Goal: Task Accomplishment & Management: Manage account settings

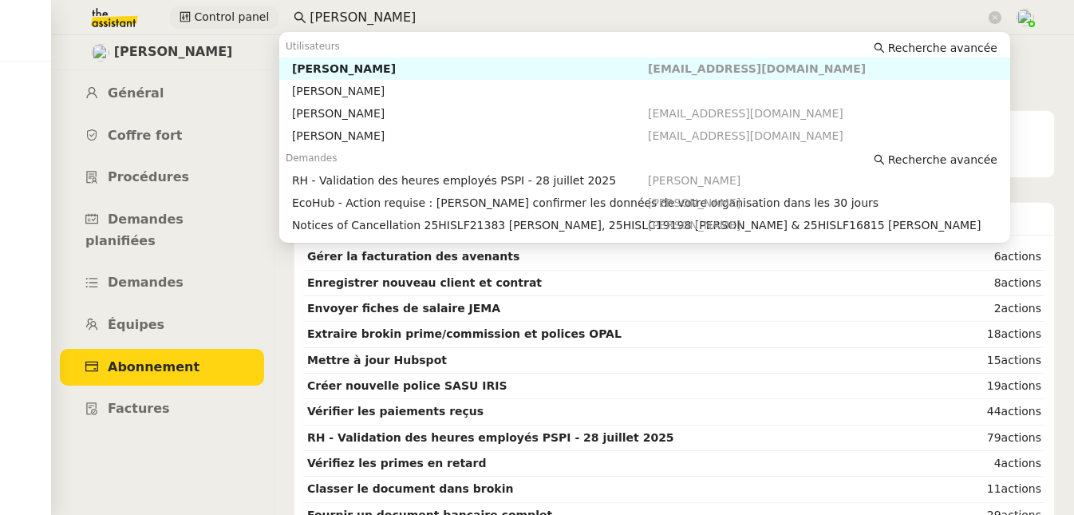
click at [171, 23] on div "Control panel [PERSON_NAME]" at bounding box center [537, 17] width 995 height 35
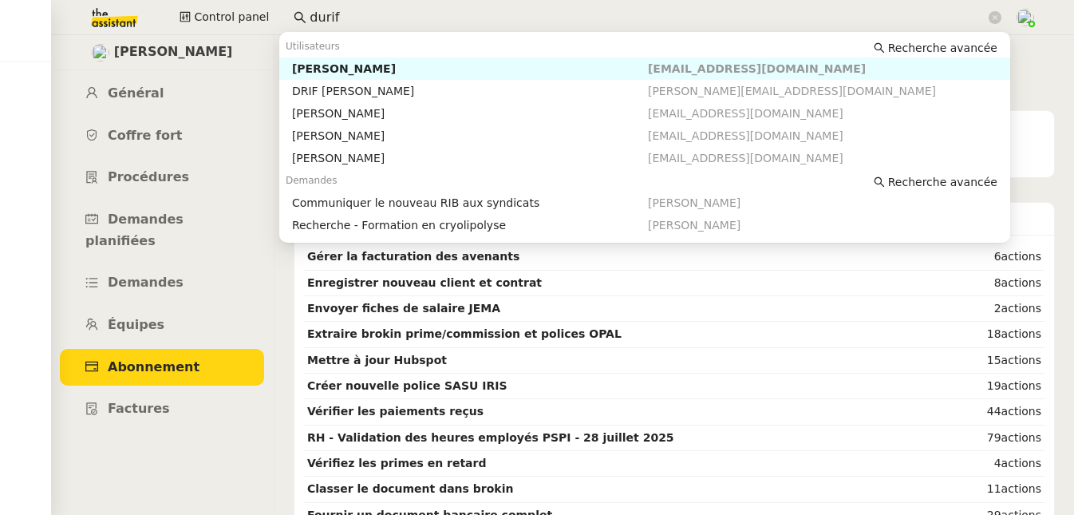
click at [326, 69] on div "[PERSON_NAME]" at bounding box center [470, 68] width 356 height 14
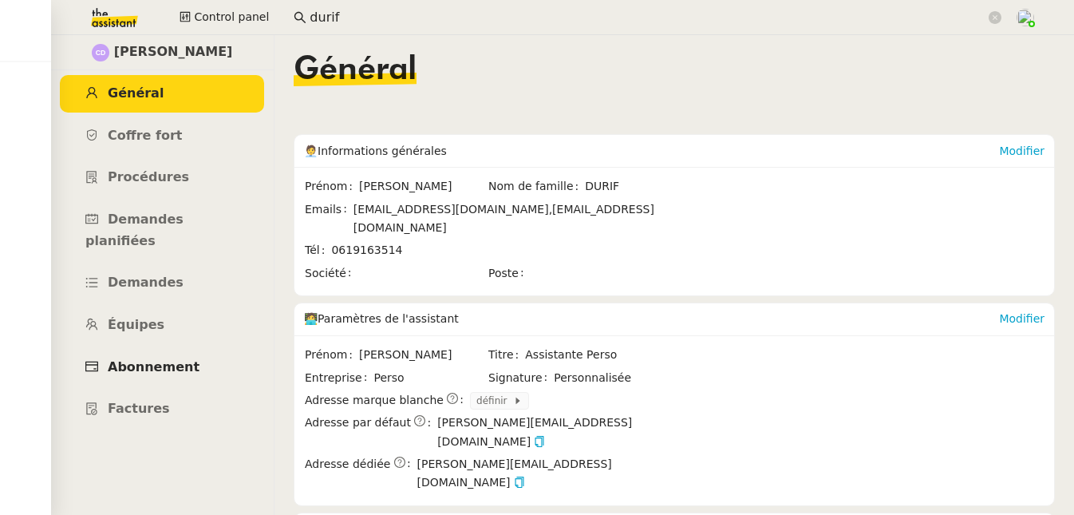
click at [170, 359] on span "Abonnement" at bounding box center [154, 366] width 92 height 15
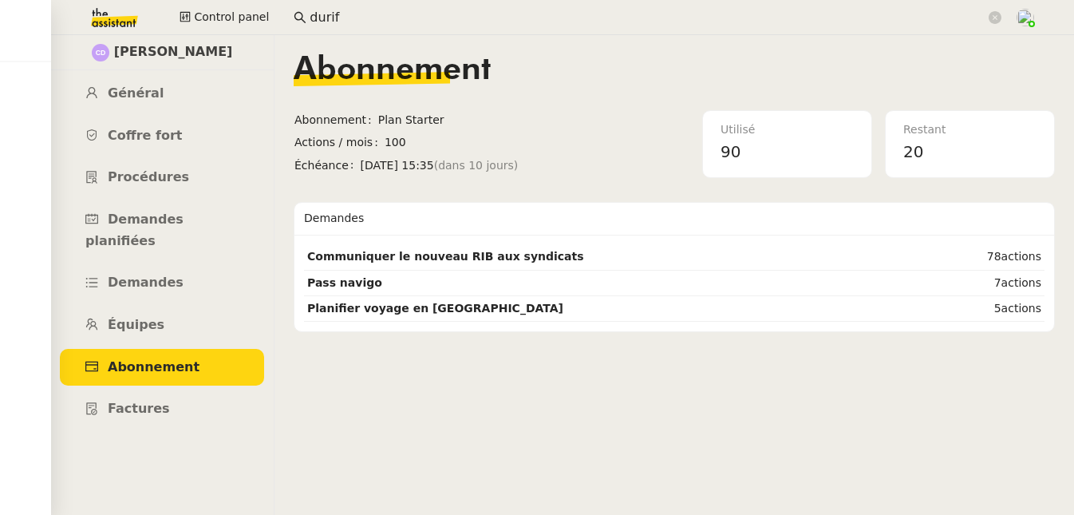
click at [381, 12] on input "durif" at bounding box center [648, 18] width 676 height 22
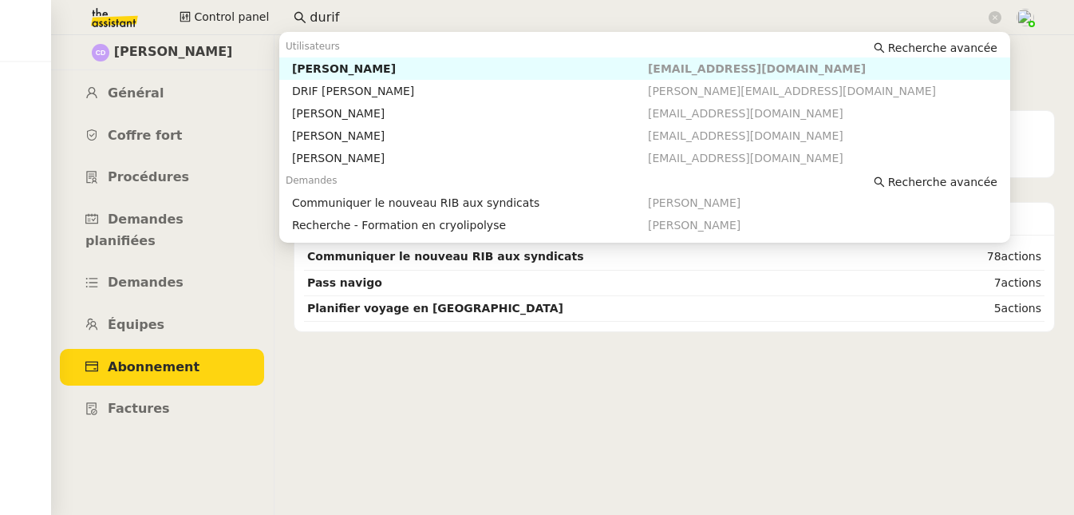
click at [381, 12] on input "durif" at bounding box center [648, 18] width 676 height 22
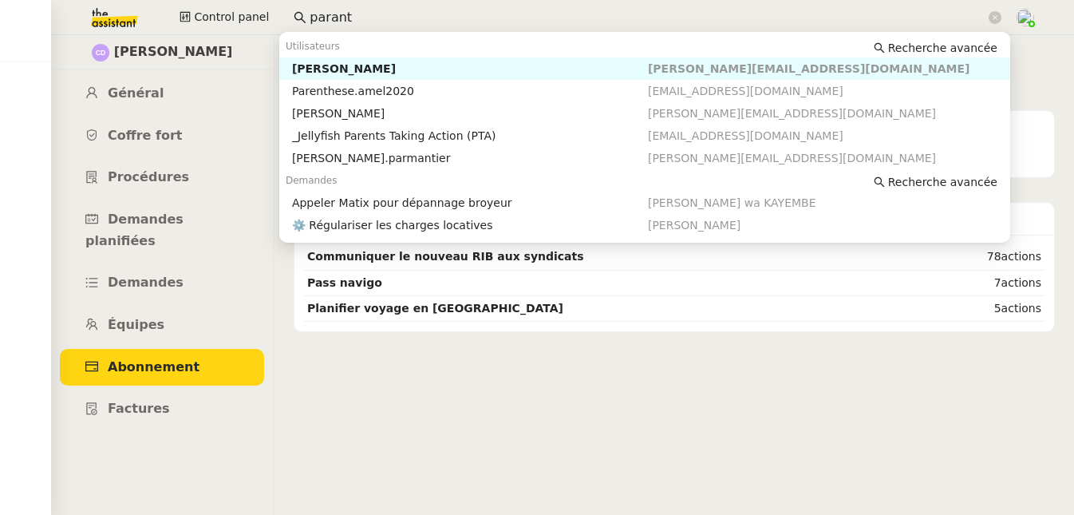
click at [338, 63] on div "[PERSON_NAME]" at bounding box center [470, 68] width 356 height 14
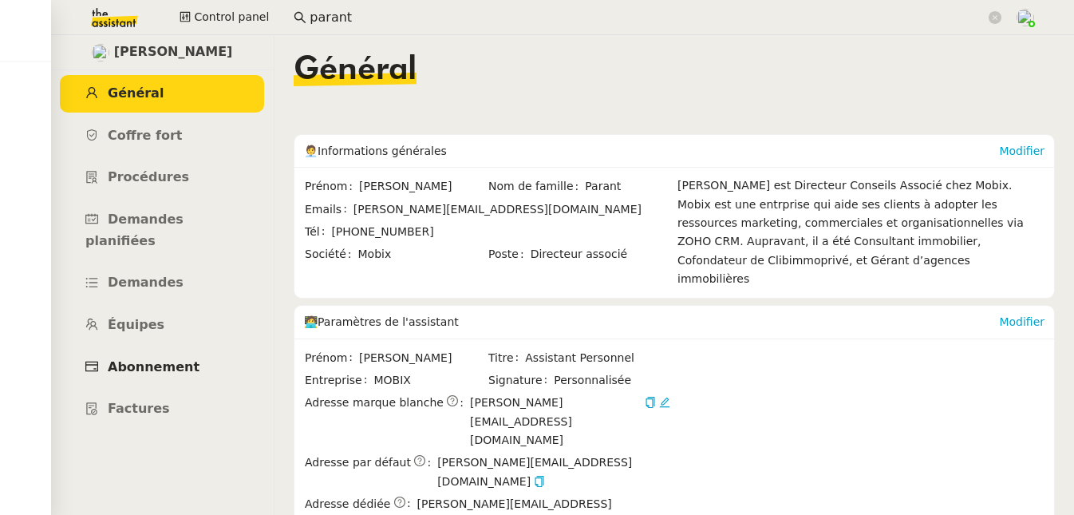
click at [151, 359] on span "Abonnement" at bounding box center [154, 366] width 92 height 15
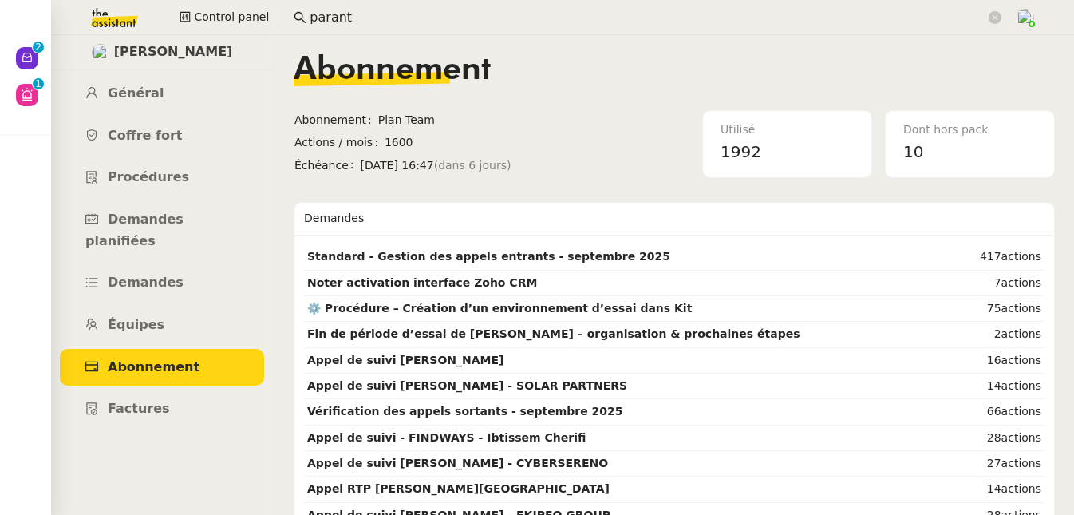
click at [451, 13] on input "parant" at bounding box center [648, 18] width 676 height 22
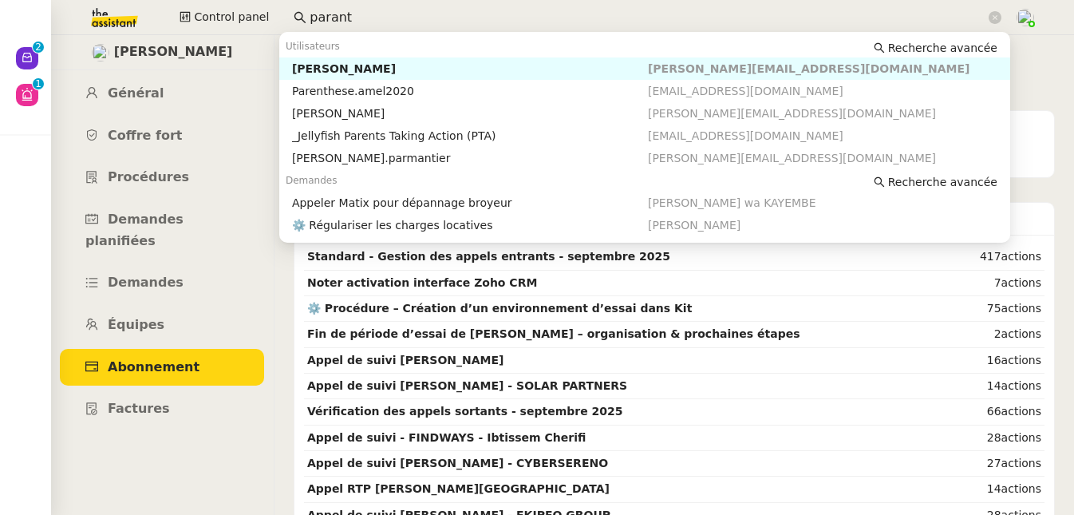
click at [451, 13] on input "parant" at bounding box center [648, 18] width 676 height 22
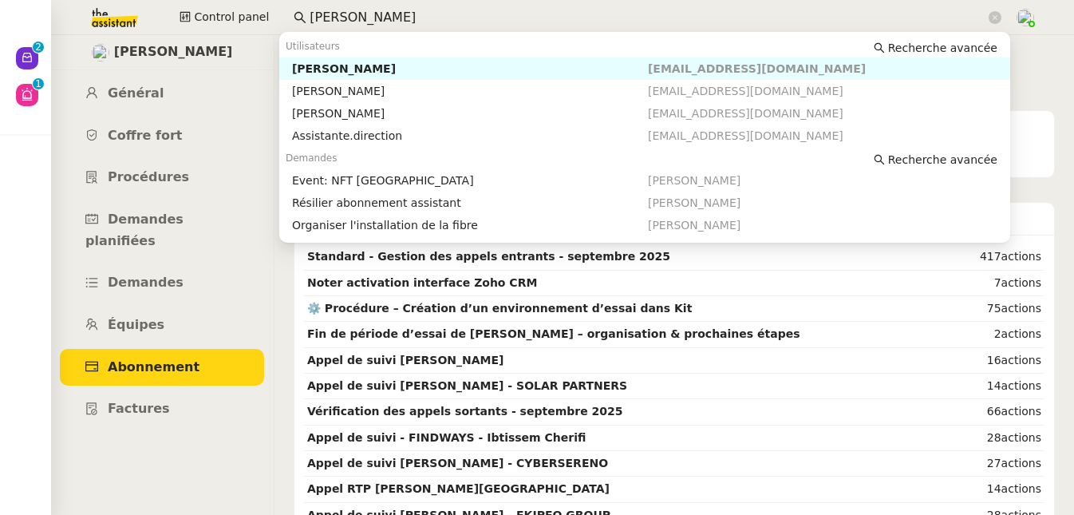
click at [350, 63] on div "[PERSON_NAME]" at bounding box center [470, 68] width 356 height 14
type input "[PERSON_NAME]"
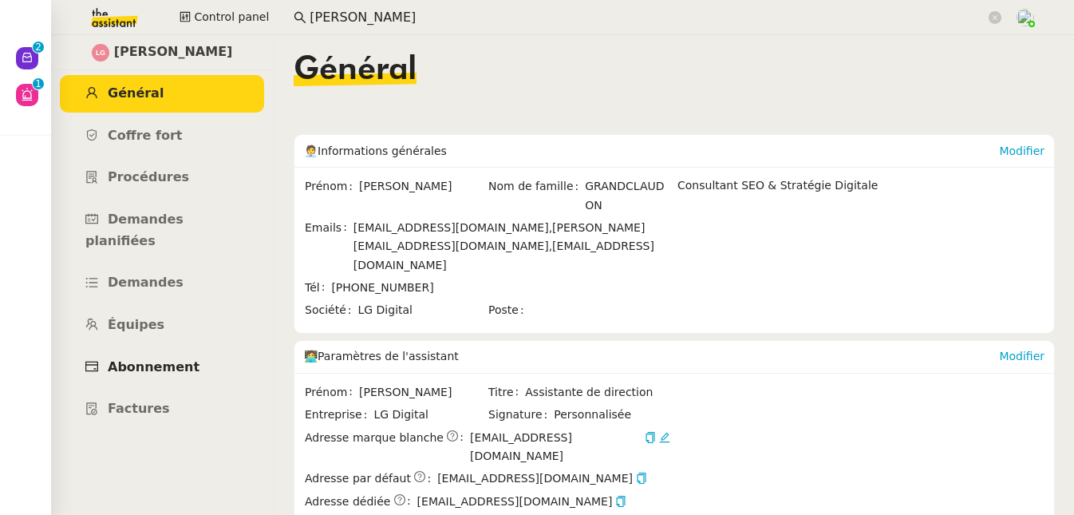
click at [160, 349] on link "Abonnement" at bounding box center [162, 368] width 204 height 38
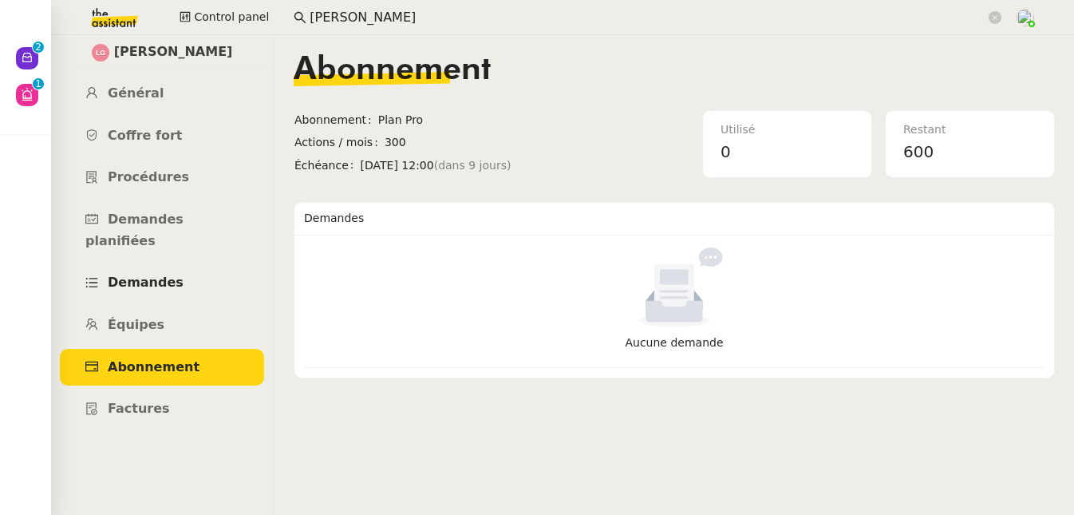
click at [164, 275] on span "Demandes" at bounding box center [146, 282] width 76 height 15
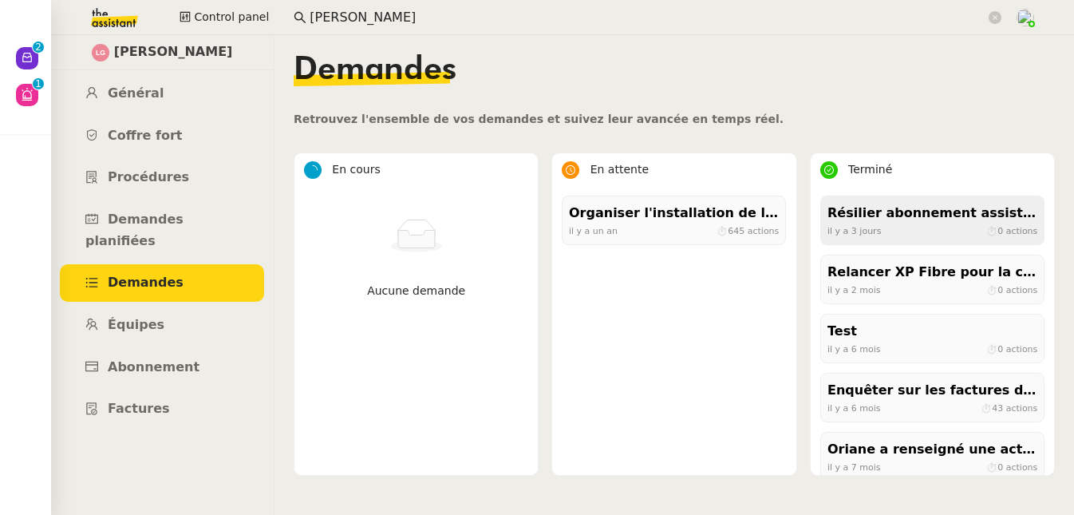
click at [877, 208] on div "Résilier abonnement assistant" at bounding box center [933, 214] width 210 height 22
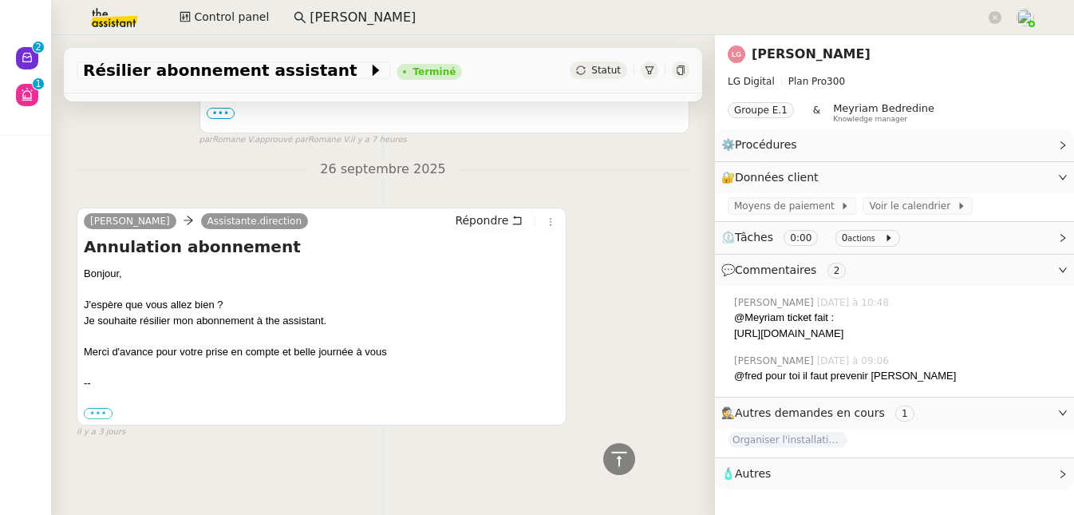
scroll to position [651, 0]
click at [100, 409] on label "•••" at bounding box center [98, 413] width 29 height 11
click at [0, 0] on input "•••" at bounding box center [0, 0] width 0 height 0
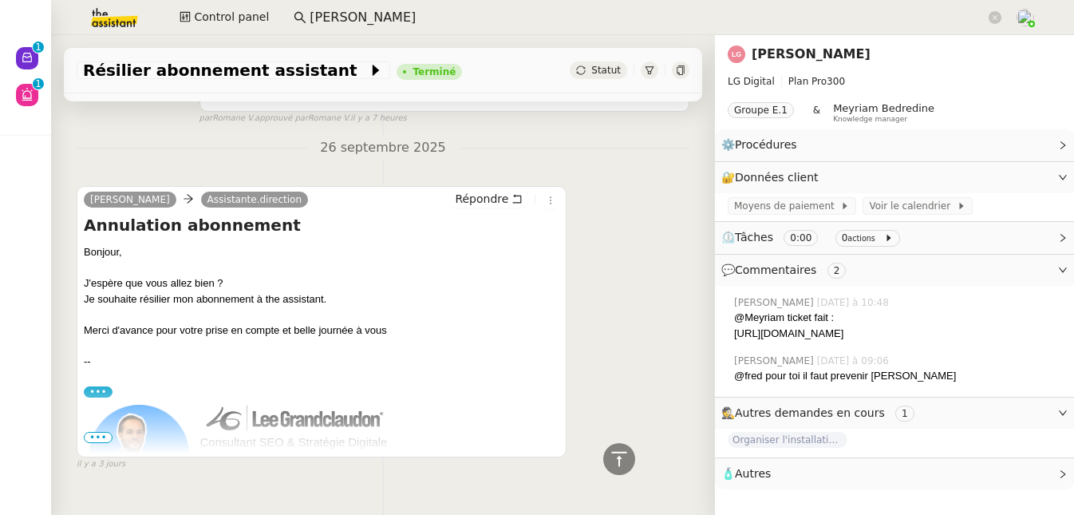
scroll to position [654, 0]
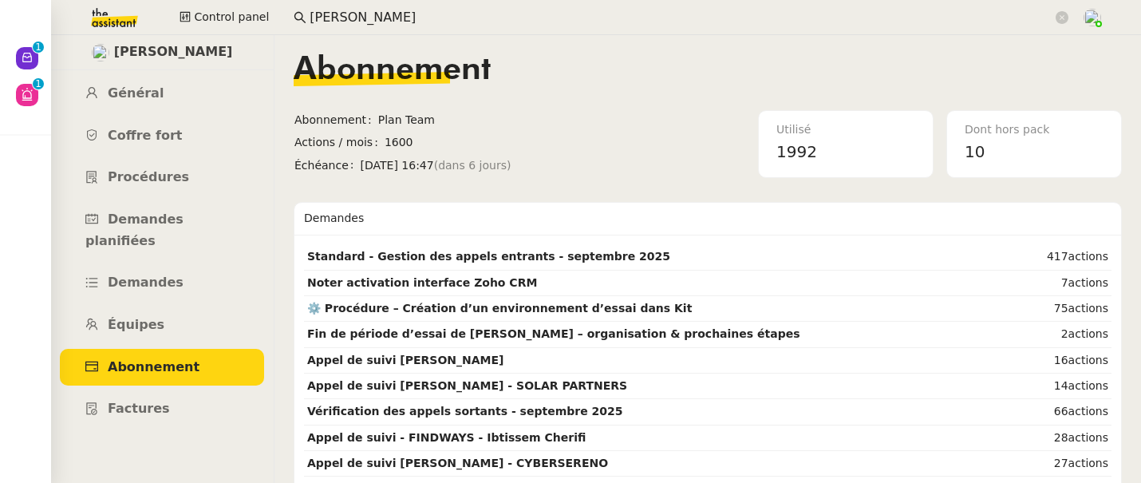
click at [386, 4] on app-search-bar "[PERSON_NAME]" at bounding box center [681, 17] width 793 height 35
click at [386, 4] on app-search-bar "florian parant" at bounding box center [681, 17] width 793 height 35
click at [389, 28] on nz-input-group "florian parant" at bounding box center [681, 18] width 793 height 24
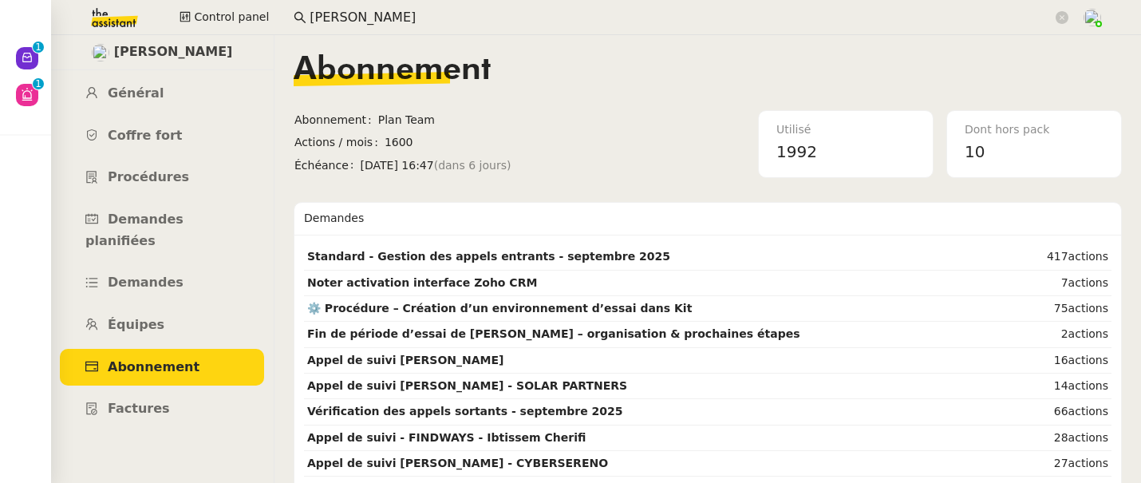
click at [389, 28] on nz-input-group "florian parant" at bounding box center [681, 18] width 793 height 24
click at [393, 16] on input "florian parant" at bounding box center [681, 18] width 743 height 22
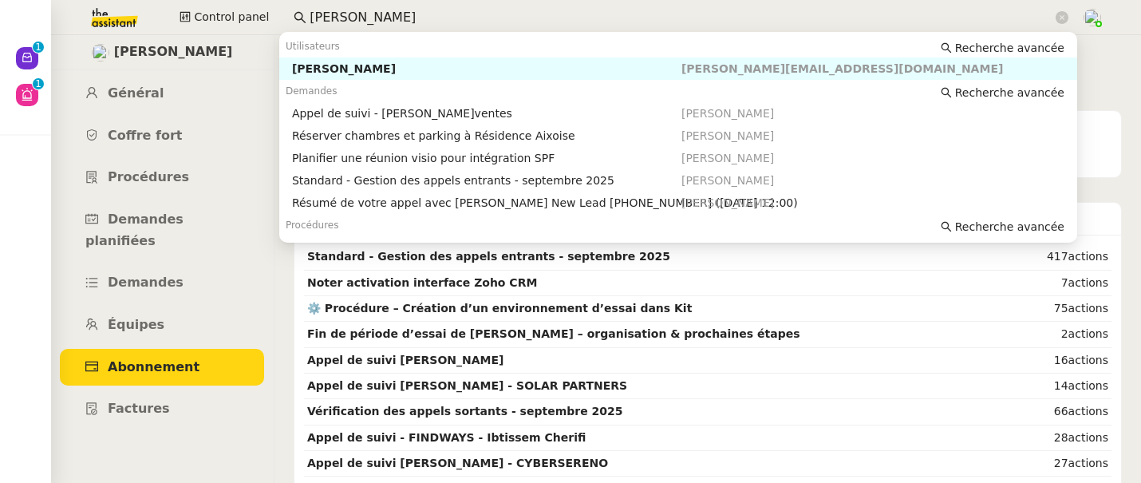
click at [393, 16] on input "florian parant" at bounding box center [681, 18] width 743 height 22
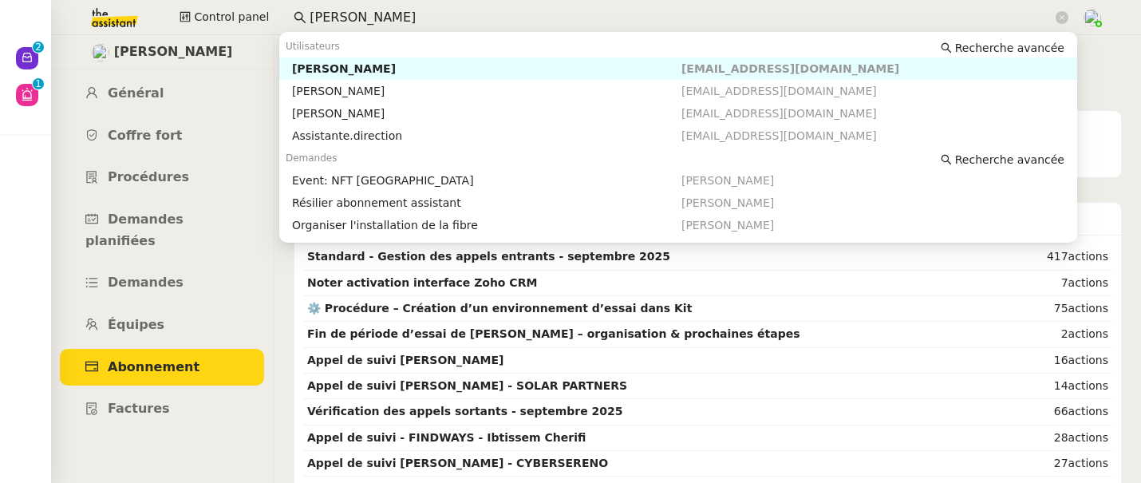
click at [393, 67] on div "[PERSON_NAME]" at bounding box center [487, 68] width 390 height 14
type input "[PERSON_NAME]"
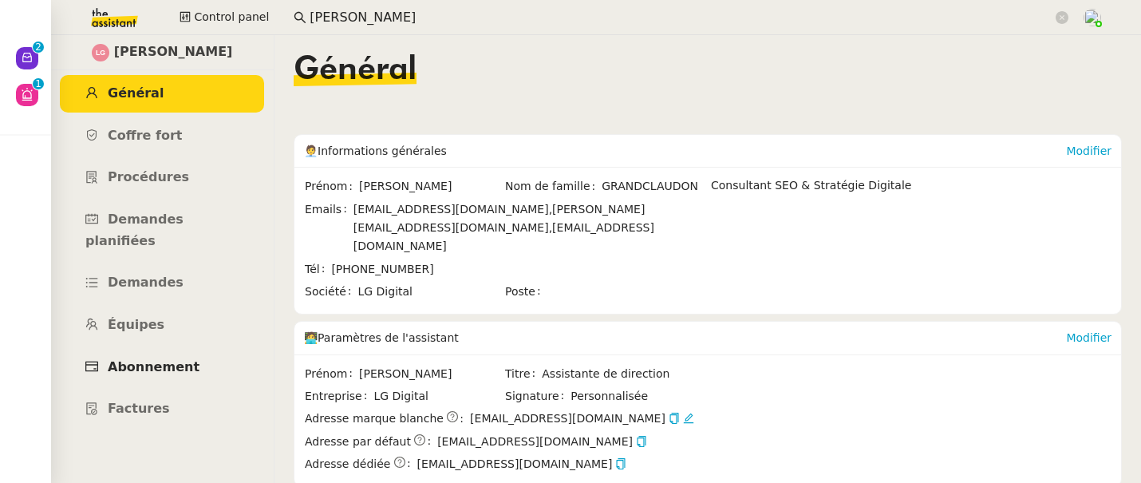
click at [167, 353] on link "Abonnement" at bounding box center [162, 368] width 204 height 38
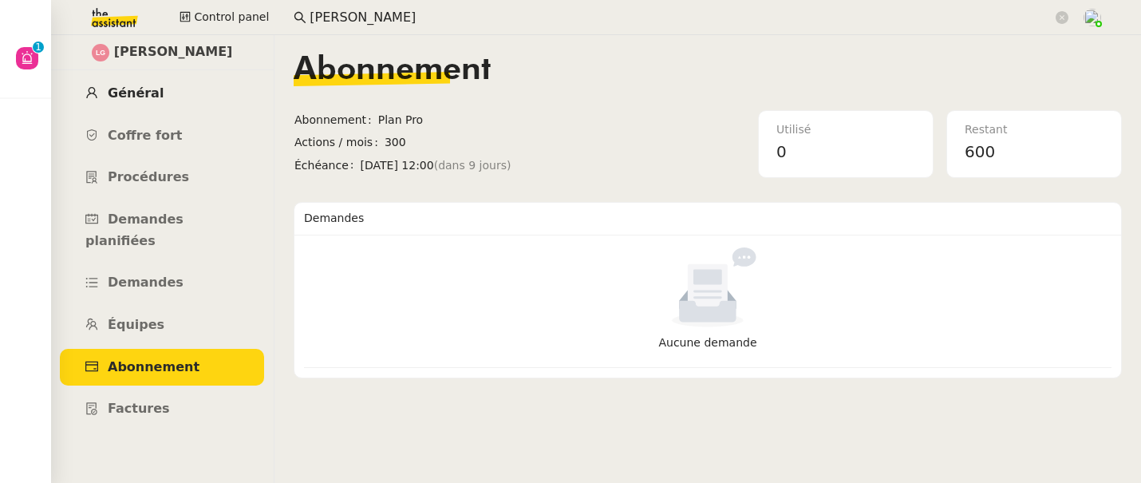
click at [128, 93] on span "Général" at bounding box center [136, 92] width 56 height 15
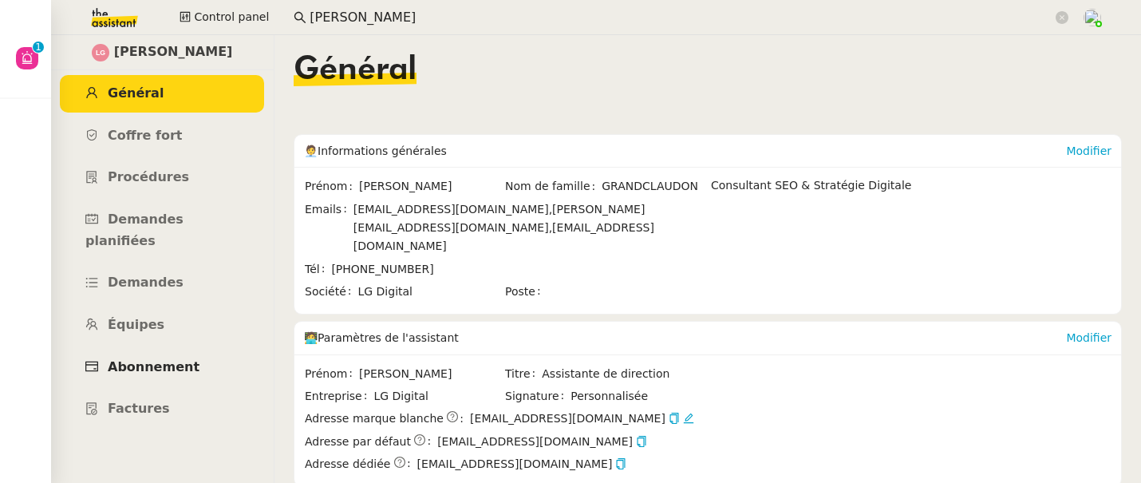
click at [173, 359] on span "Abonnement" at bounding box center [154, 366] width 92 height 15
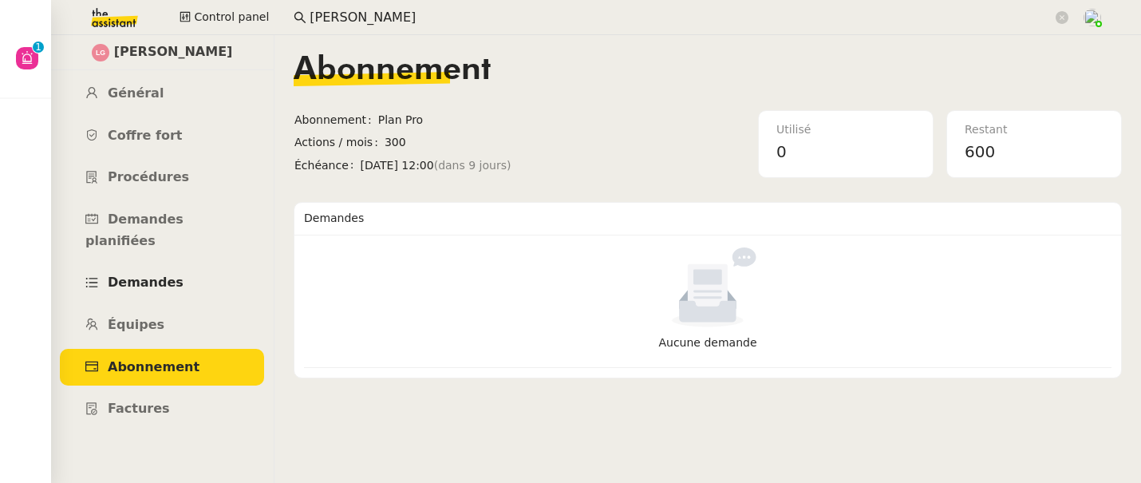
click at [148, 275] on span "Demandes" at bounding box center [146, 282] width 76 height 15
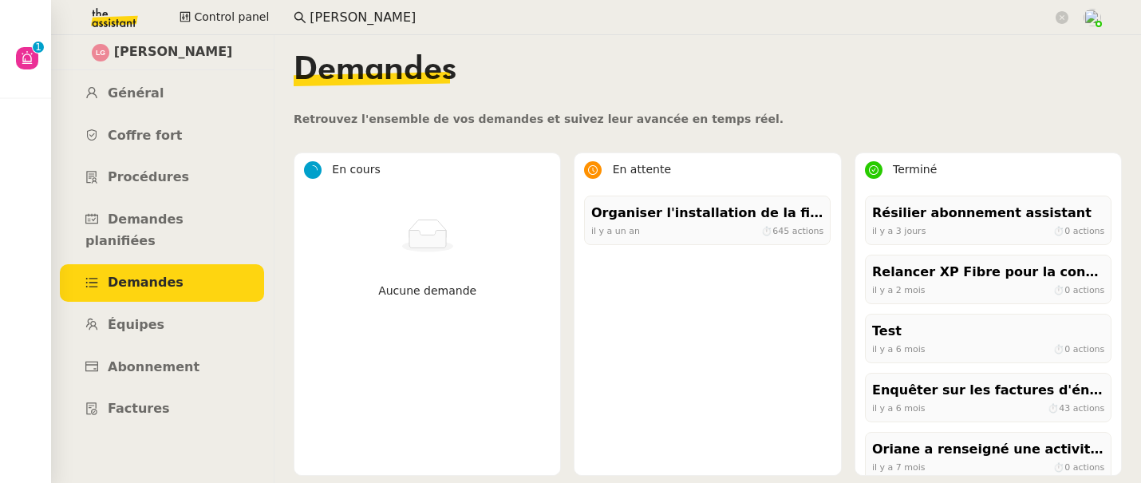
click at [160, 199] on ul "Général Coffre fort Procédures Demandes planifiées Demandes Équipes Abonnement …" at bounding box center [161, 251] width 223 height 353
click at [164, 215] on span "Demandes planifiées" at bounding box center [134, 230] width 98 height 37
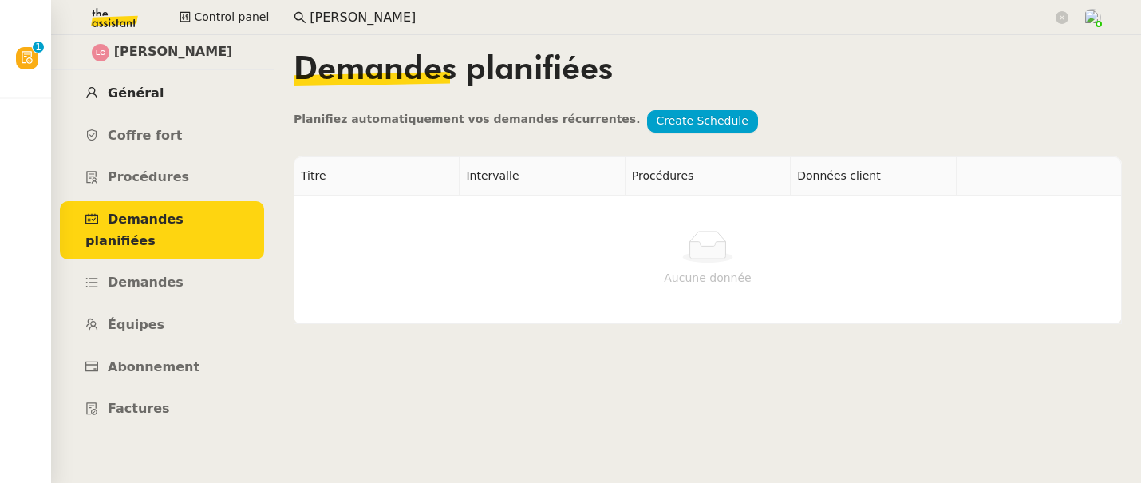
click at [129, 91] on span "Général" at bounding box center [136, 92] width 56 height 15
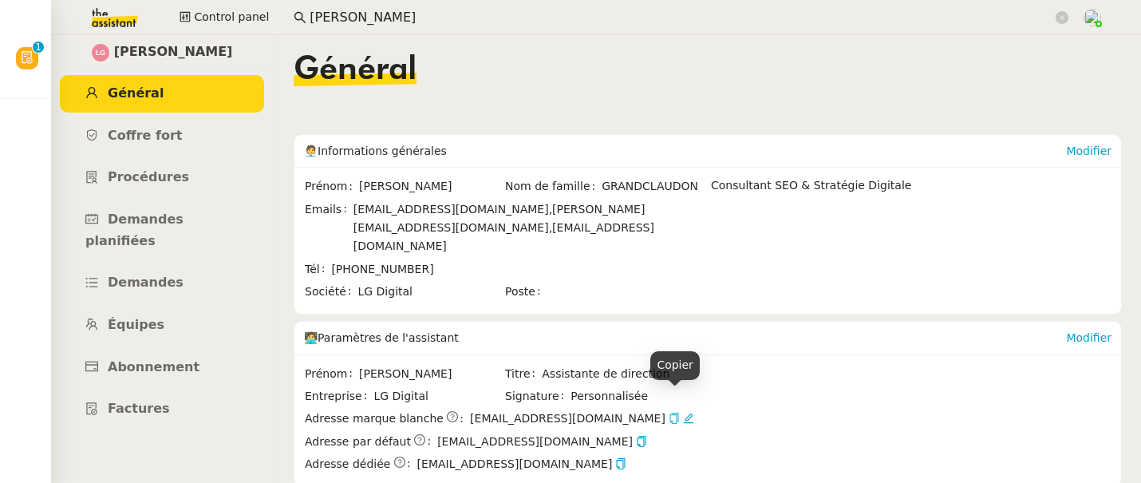
click at [672, 413] on icon "button" at bounding box center [674, 418] width 11 height 11
